Goal: Task Accomplishment & Management: Manage account settings

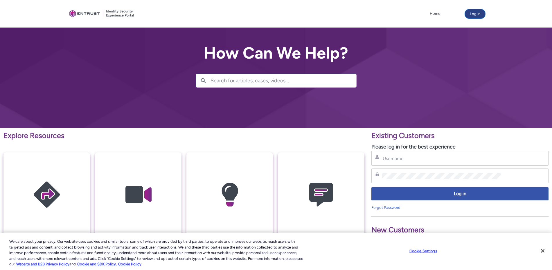
click at [480, 17] on button "Log in" at bounding box center [475, 13] width 20 height 9
click at [408, 149] on p "Please log in for the best experience" at bounding box center [459, 147] width 177 height 8
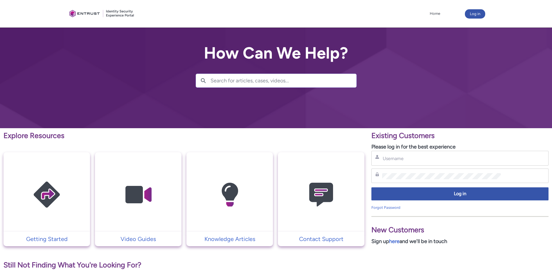
click at [408, 153] on div "Username" at bounding box center [459, 158] width 177 height 15
click at [408, 156] on input "Username" at bounding box center [441, 159] width 119 height 6
click at [414, 163] on div "[PERSON_NAME].[PERSON_NAME]@zae Username" at bounding box center [459, 158] width 177 height 15
click at [421, 160] on input "[PERSON_NAME].[PERSON_NAME]@zae" at bounding box center [441, 159] width 119 height 6
type input "[PERSON_NAME][EMAIL_ADDRESS][PERSON_NAME][PERSON_NAME][DOMAIN_NAME]"
